Goal: Navigation & Orientation: Find specific page/section

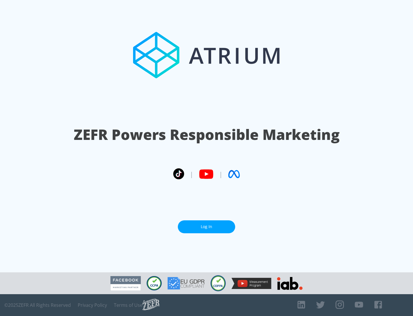
click at [207, 227] on link "Log In" at bounding box center [206, 226] width 57 height 13
